Goal: Browse casually: Explore the website without a specific task or goal

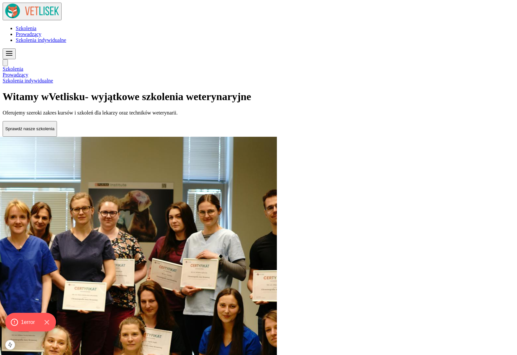
click at [312, 91] on h1 "Witamy w Vet lisku - wyjątkowe szkolenia weterynaryjne" at bounding box center [259, 97] width 512 height 12
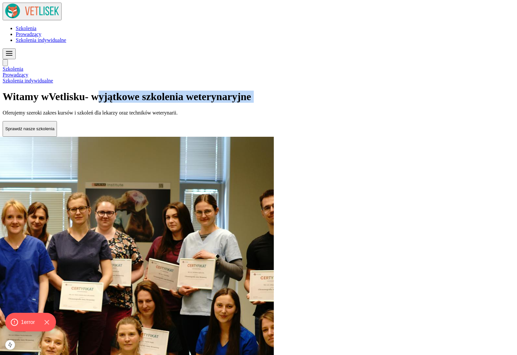
drag, startPoint x: 312, startPoint y: 62, endPoint x: 415, endPoint y: 86, distance: 106.3
click at [416, 91] on h1 "Witamy w Vet lisku - wyjątkowe szkolenia weterynaryjne" at bounding box center [259, 97] width 512 height 12
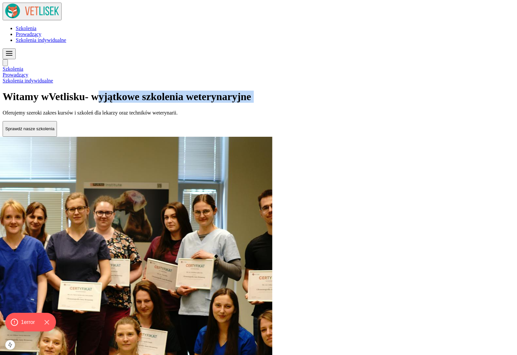
click at [415, 91] on h1 "Witamy w Vet lisku - wyjątkowe szkolenia weterynaryjne" at bounding box center [259, 97] width 512 height 12
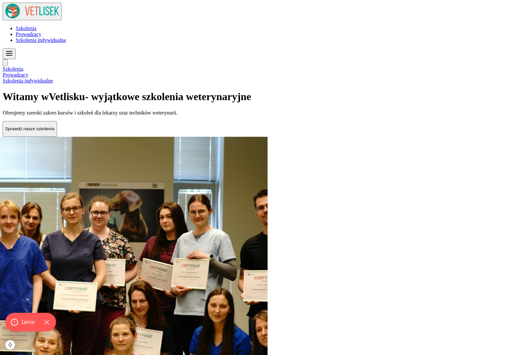
drag, startPoint x: 414, startPoint y: 86, endPoint x: 313, endPoint y: 65, distance: 103.8
click at [313, 91] on h1 "Witamy w Vet lisku - wyjątkowe szkolenia weterynaryjne" at bounding box center [259, 97] width 512 height 12
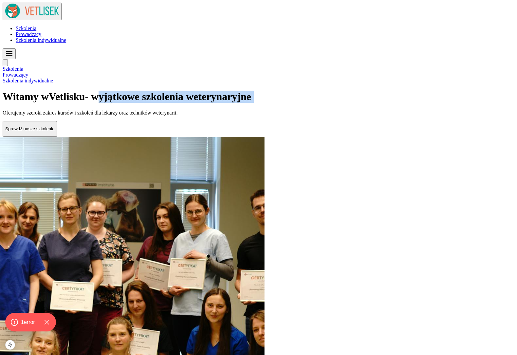
drag, startPoint x: 313, startPoint y: 65, endPoint x: 394, endPoint y: 93, distance: 86.0
click at [394, 93] on h1 "Witamy w Vet lisku - wyjątkowe szkolenia weterynaryjne" at bounding box center [259, 97] width 512 height 12
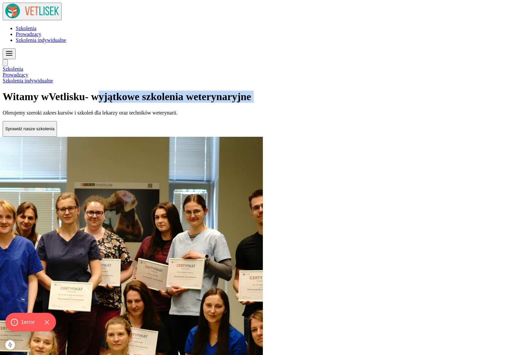
click at [394, 93] on h1 "Witamy w Vet lisku - wyjątkowe szkolenia weterynaryjne" at bounding box center [259, 97] width 512 height 12
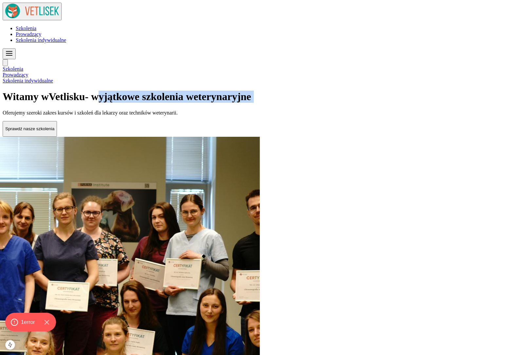
drag, startPoint x: 394, startPoint y: 93, endPoint x: 315, endPoint y: 70, distance: 81.8
click at [315, 91] on h1 "Witamy w Vet lisku - wyjątkowe szkolenia weterynaryjne" at bounding box center [259, 97] width 512 height 12
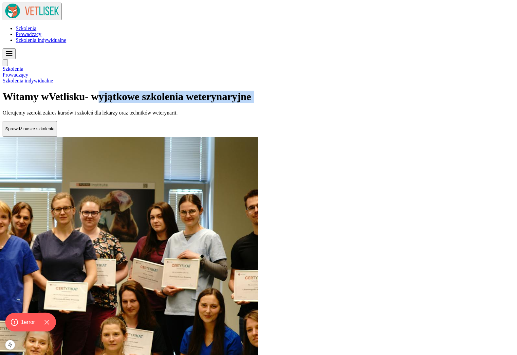
click at [315, 91] on h1 "Witamy w Vet lisku - wyjątkowe szkolenia weterynaryjne" at bounding box center [259, 97] width 512 height 12
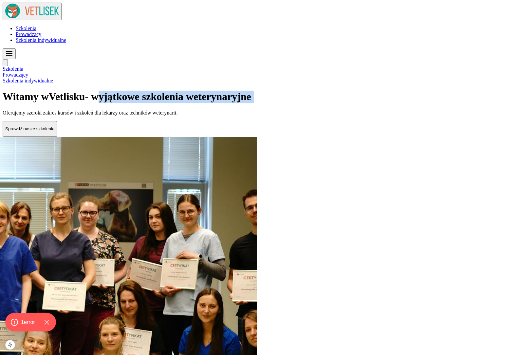
drag, startPoint x: 315, startPoint y: 70, endPoint x: 388, endPoint y: 91, distance: 75.2
click at [388, 91] on h1 "Witamy w Vet lisku - wyjątkowe szkolenia weterynaryjne" at bounding box center [259, 97] width 512 height 12
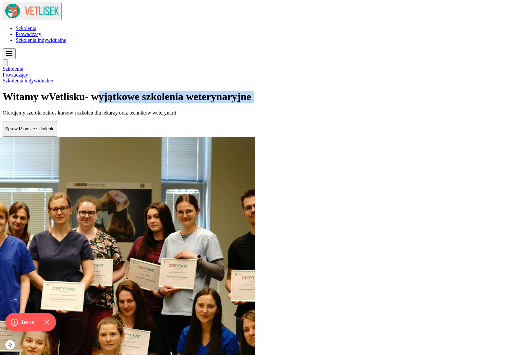
click at [388, 91] on h1 "Witamy w Vet lisku - wyjątkowe szkolenia weterynaryjne" at bounding box center [259, 97] width 512 height 12
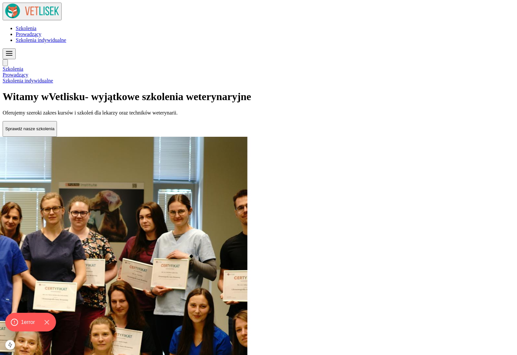
click at [228, 116] on p "Oferujemy szeroki zakres kursów i szkoleń dla lekarzy oraz techników weterynari…" at bounding box center [259, 113] width 512 height 6
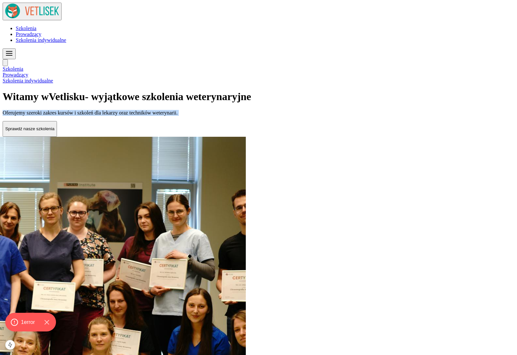
drag, startPoint x: 228, startPoint y: 125, endPoint x: 298, endPoint y: 125, distance: 69.4
click at [297, 116] on p "Oferujemy szeroki zakres kursów i szkoleń dla lekarzy oraz techników weterynari…" at bounding box center [259, 113] width 512 height 6
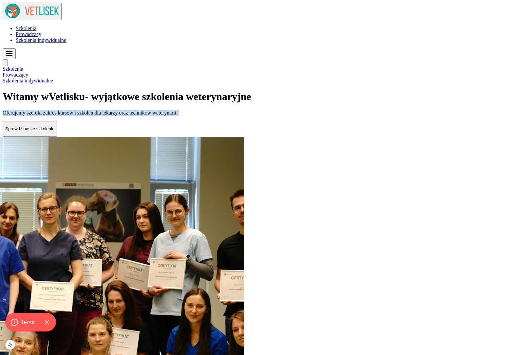
click at [298, 116] on p "Oferujemy szeroki zakres kursów i szkoleń dla lekarzy oraz techników weterynari…" at bounding box center [259, 113] width 512 height 6
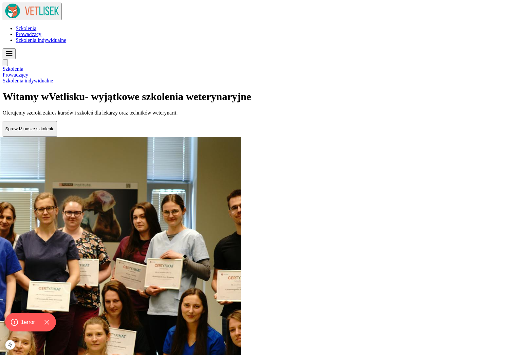
click at [314, 116] on p "Oferujemy szeroki zakres kursów i szkoleń dla lekarzy oraz techników weterynari…" at bounding box center [259, 113] width 512 height 6
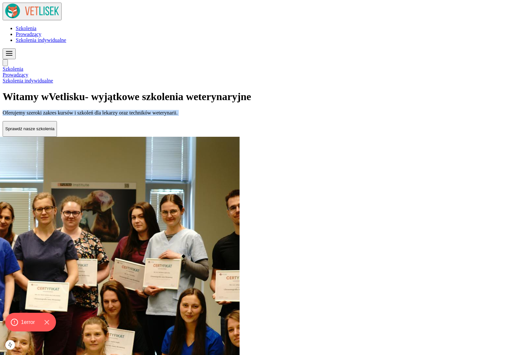
drag, startPoint x: 314, startPoint y: 125, endPoint x: 273, endPoint y: 125, distance: 40.6
click at [273, 116] on p "Oferujemy szeroki zakres kursów i szkoleń dla lekarzy oraz techników weterynari…" at bounding box center [259, 113] width 512 height 6
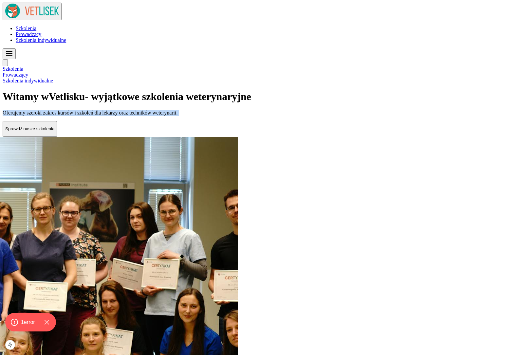
click at [273, 116] on p "Oferujemy szeroki zakres kursów i szkoleń dla lekarzy oraz techników weterynari…" at bounding box center [259, 113] width 512 height 6
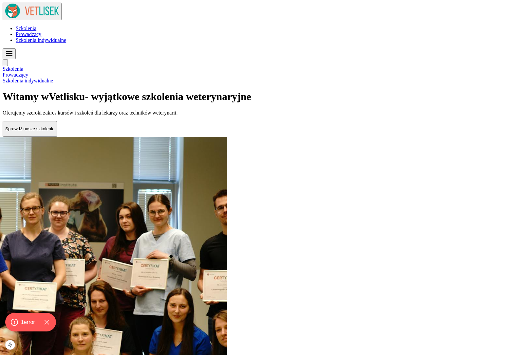
click at [264, 116] on p "Oferujemy szeroki zakres kursów i szkoleń dla lekarzy oraz techników weterynari…" at bounding box center [259, 113] width 512 height 6
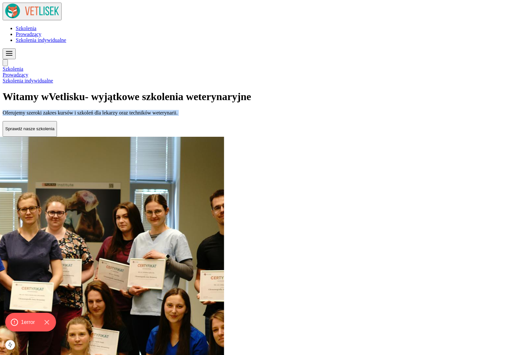
drag, startPoint x: 264, startPoint y: 126, endPoint x: 217, endPoint y: 126, distance: 47.5
click at [217, 116] on p "Oferujemy szeroki zakres kursów i szkoleń dla lekarzy oraz techników weterynari…" at bounding box center [259, 113] width 512 height 6
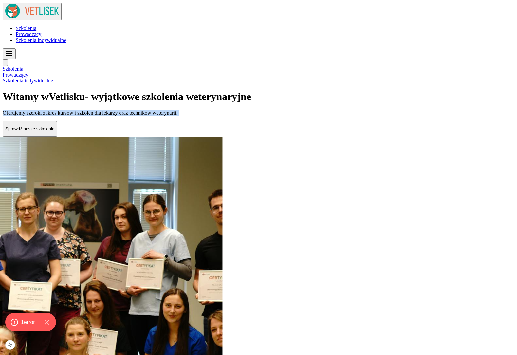
click at [217, 116] on p "Oferujemy szeroki zakres kursów i szkoleń dla lekarzy oraz techników weterynari…" at bounding box center [259, 113] width 512 height 6
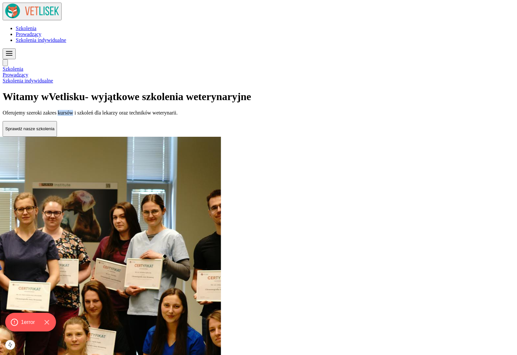
click at [217, 116] on p "Oferujemy szeroki zakres kursów i szkoleń dla lekarzy oraz techników weterynari…" at bounding box center [259, 113] width 512 height 6
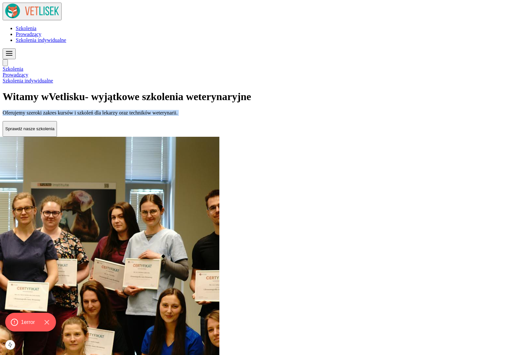
drag, startPoint x: 217, startPoint y: 126, endPoint x: 294, endPoint y: 126, distance: 77.3
click at [294, 116] on p "Oferujemy szeroki zakres kursów i szkoleń dla lekarzy oraz techników weterynari…" at bounding box center [259, 113] width 512 height 6
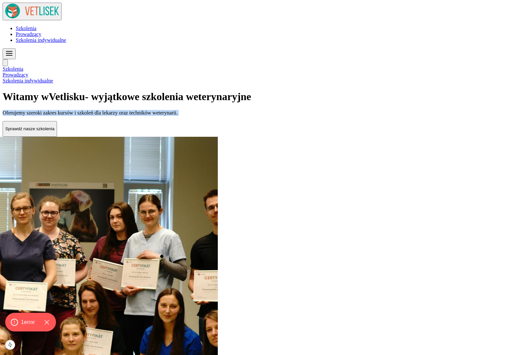
click at [294, 116] on p "Oferujemy szeroki zakres kursów i szkoleń dla lekarzy oraz techników weterynari…" at bounding box center [259, 113] width 512 height 6
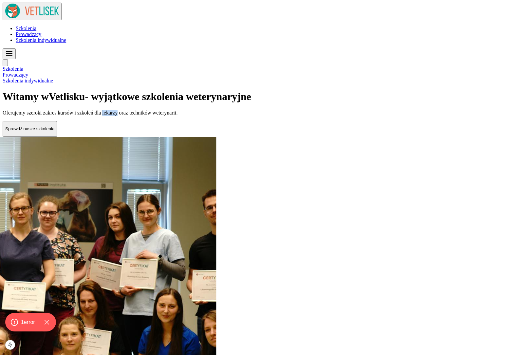
click at [294, 116] on p "Oferujemy szeroki zakres kursów i szkoleń dla lekarzy oraz techników weterynari…" at bounding box center [259, 113] width 512 height 6
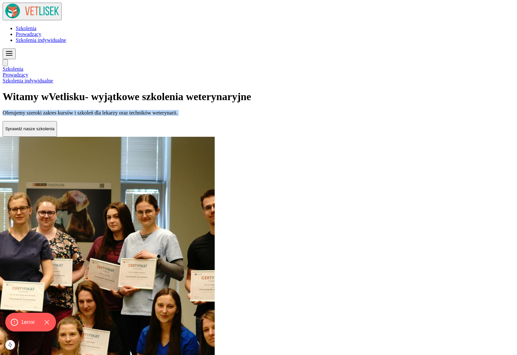
drag, startPoint x: 294, startPoint y: 126, endPoint x: 218, endPoint y: 126, distance: 75.7
click at [218, 116] on p "Oferujemy szeroki zakres kursów i szkoleń dla lekarzy oraz techników weterynari…" at bounding box center [259, 113] width 512 height 6
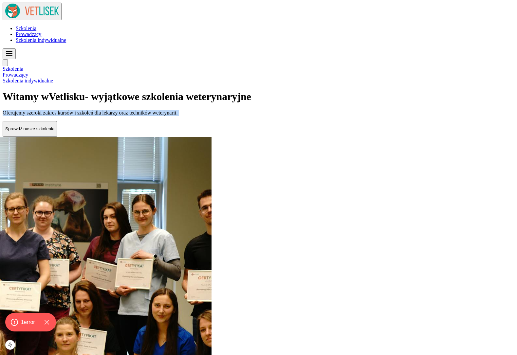
click at [218, 116] on p "Oferujemy szeroki zakres kursów i szkoleń dla lekarzy oraz techników weterynari…" at bounding box center [259, 113] width 512 height 6
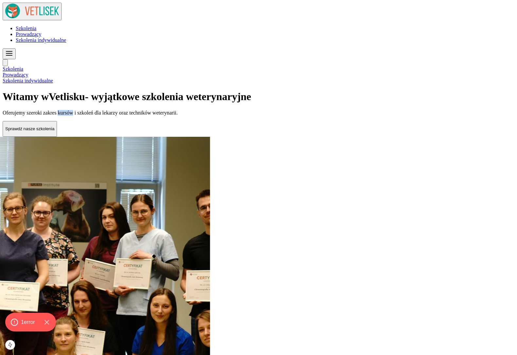
click at [218, 116] on p "Oferujemy szeroki zakres kursów i szkoleń dla lekarzy oraz techników weterynari…" at bounding box center [259, 113] width 512 height 6
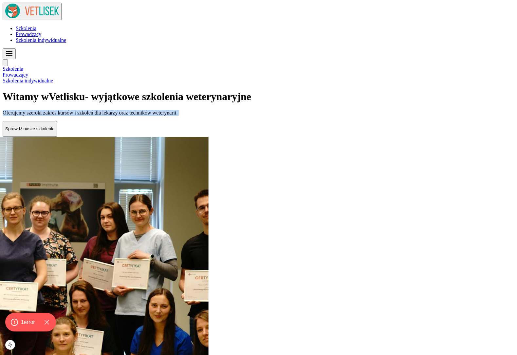
drag, startPoint x: 218, startPoint y: 126, endPoint x: 296, endPoint y: 126, distance: 77.3
click at [296, 116] on p "Oferujemy szeroki zakres kursów i szkoleń dla lekarzy oraz techników weterynari…" at bounding box center [259, 113] width 512 height 6
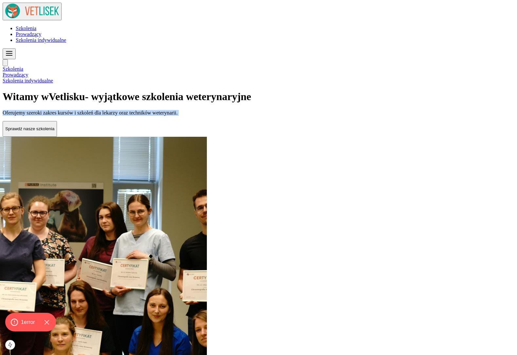
click at [296, 116] on p "Oferujemy szeroki zakres kursów i szkoleń dla lekarzy oraz techników weterynari…" at bounding box center [259, 113] width 512 height 6
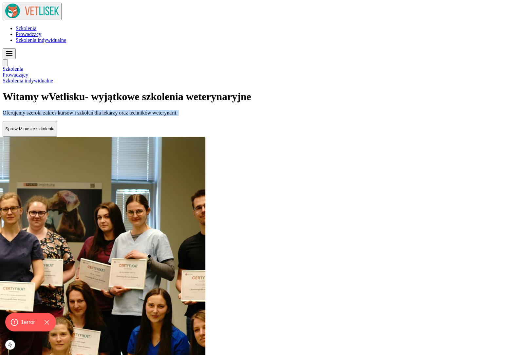
drag, startPoint x: 296, startPoint y: 126, endPoint x: 252, endPoint y: 126, distance: 43.6
click at [252, 116] on p "Oferujemy szeroki zakres kursów i szkoleń dla lekarzy oraz techników weterynari…" at bounding box center [259, 113] width 512 height 6
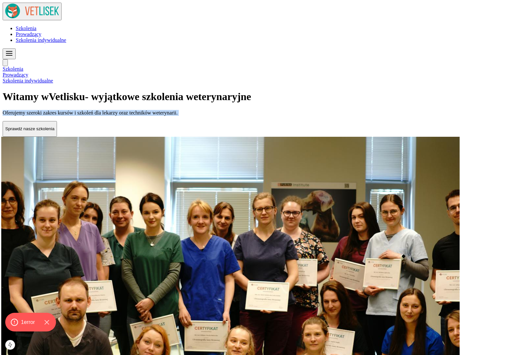
click at [252, 116] on p "Oferujemy szeroki zakres kursów i szkoleń dla lekarzy oraz techników weterynari…" at bounding box center [259, 113] width 512 height 6
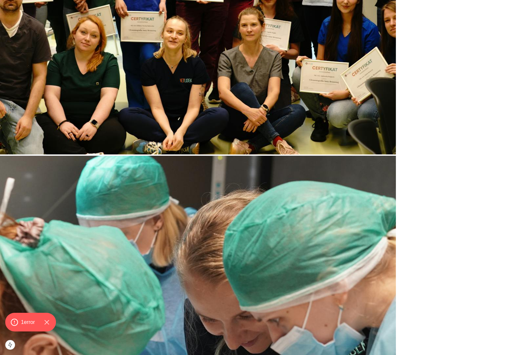
scroll to position [313, 0]
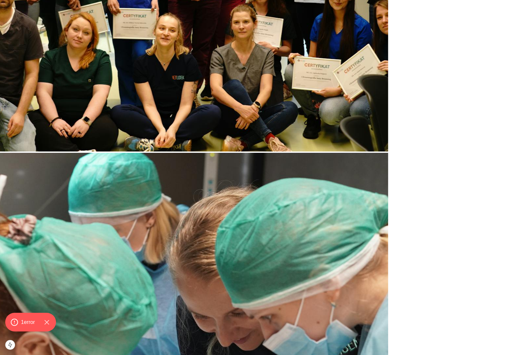
drag, startPoint x: 433, startPoint y: 132, endPoint x: 415, endPoint y: 132, distance: 17.7
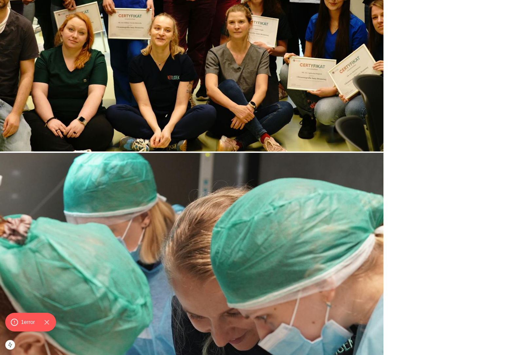
drag, startPoint x: 421, startPoint y: 132, endPoint x: 439, endPoint y: 132, distance: 17.7
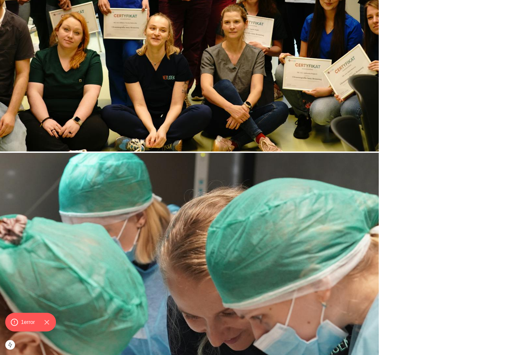
drag, startPoint x: 439, startPoint y: 132, endPoint x: 416, endPoint y: 132, distance: 22.9
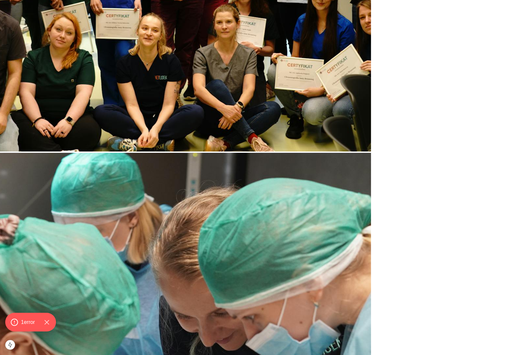
drag, startPoint x: 314, startPoint y: 130, endPoint x: 343, endPoint y: 130, distance: 29.2
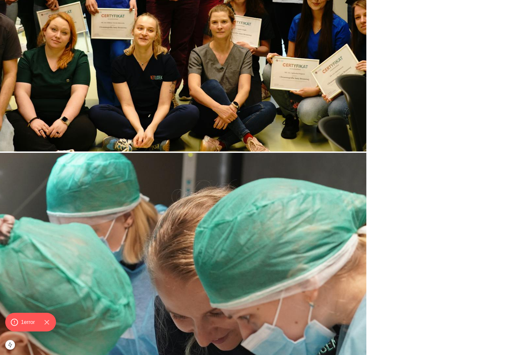
drag, startPoint x: 350, startPoint y: 131, endPoint x: 287, endPoint y: 131, distance: 63.2
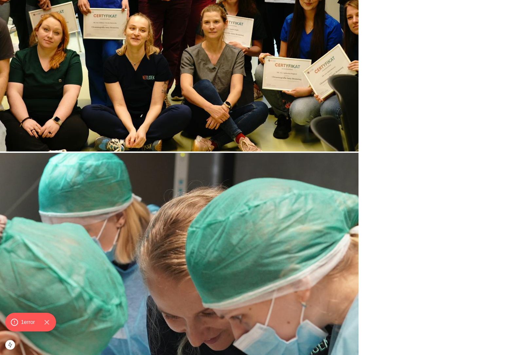
drag, startPoint x: 305, startPoint y: 131, endPoint x: 337, endPoint y: 131, distance: 32.4
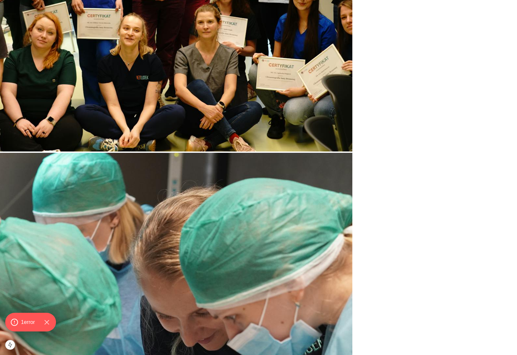
drag, startPoint x: 334, startPoint y: 132, endPoint x: 294, endPoint y: 132, distance: 40.0
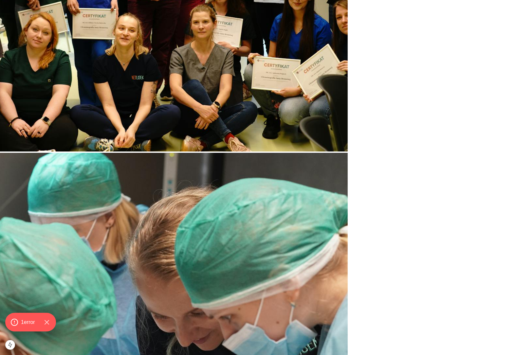
drag, startPoint x: 304, startPoint y: 132, endPoint x: 336, endPoint y: 132, distance: 32.8
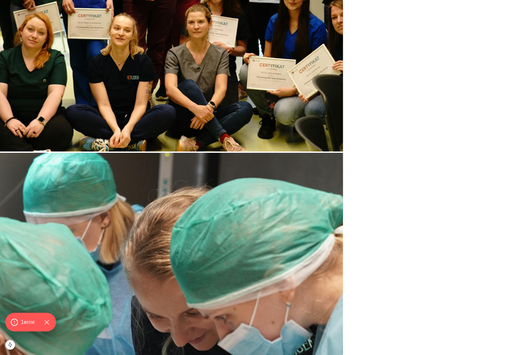
drag, startPoint x: 336, startPoint y: 132, endPoint x: 302, endPoint y: 132, distance: 34.1
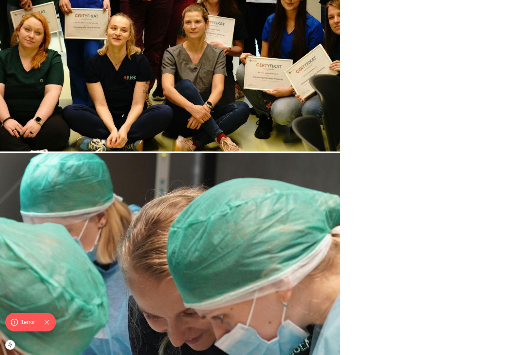
drag, startPoint x: 302, startPoint y: 132, endPoint x: 353, endPoint y: 132, distance: 51.4
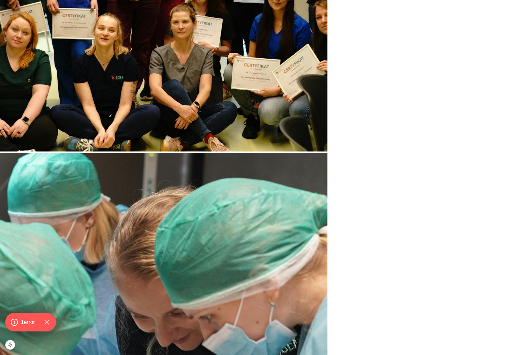
drag, startPoint x: 313, startPoint y: 132, endPoint x: 305, endPoint y: 132, distance: 8.8
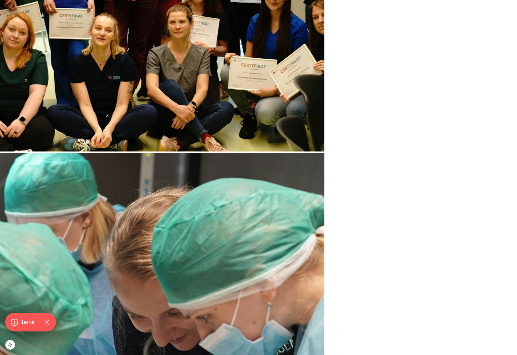
drag, startPoint x: 305, startPoint y: 132, endPoint x: 320, endPoint y: 132, distance: 15.4
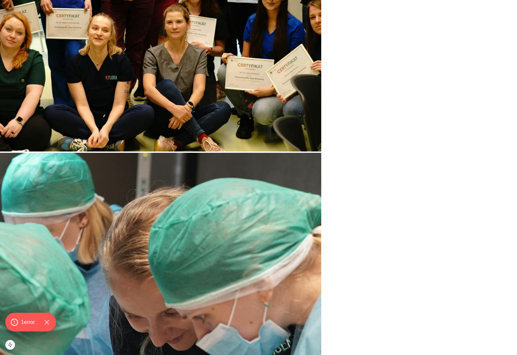
drag, startPoint x: 320, startPoint y: 132, endPoint x: 314, endPoint y: 132, distance: 5.6
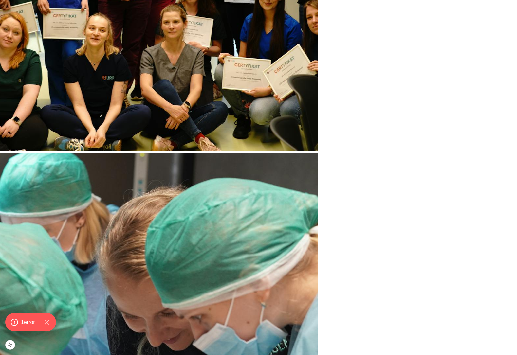
drag, startPoint x: 314, startPoint y: 132, endPoint x: 319, endPoint y: 132, distance: 4.9
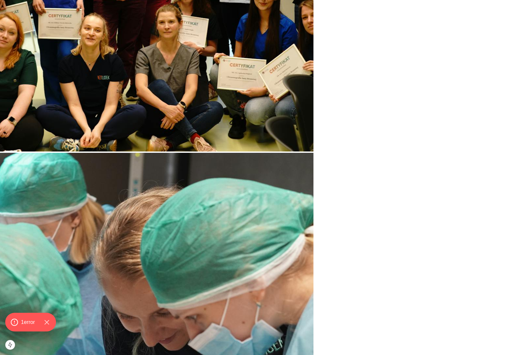
drag, startPoint x: 319, startPoint y: 132, endPoint x: 315, endPoint y: 132, distance: 3.9
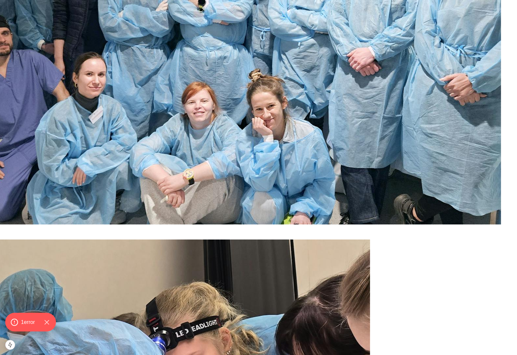
scroll to position [930, 0]
